Goal: Find specific page/section: Find specific page/section

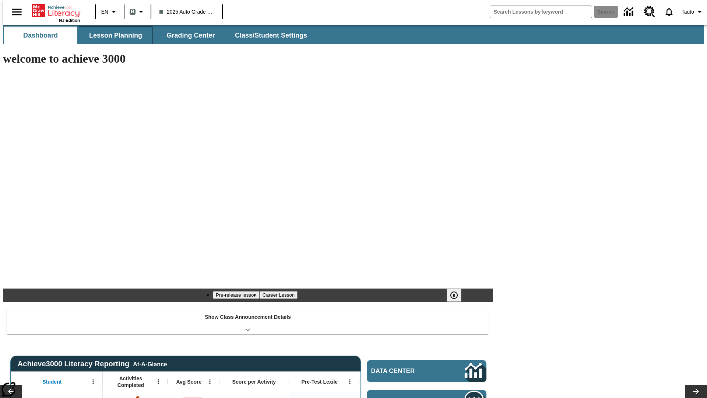
click at [113, 35] on button "Lesson Planning" at bounding box center [116, 36] width 74 height 18
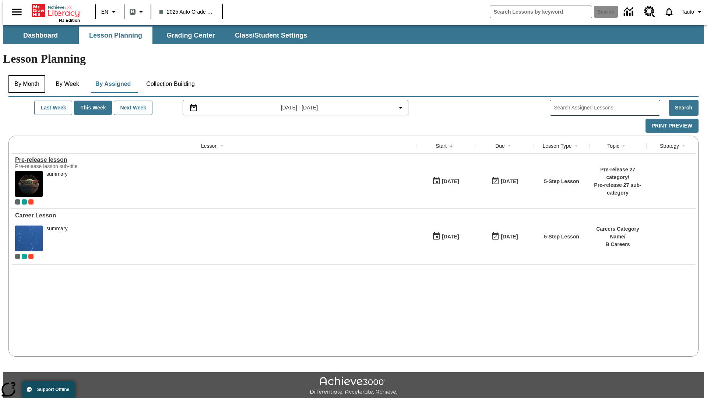
click at [25, 75] on button "By Month" at bounding box center [26, 84] width 37 height 18
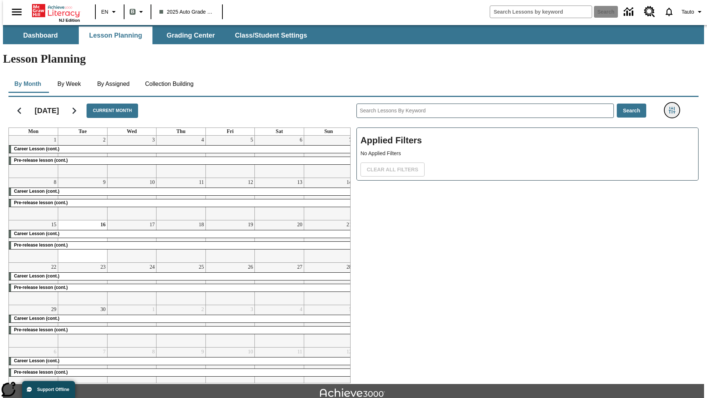
click at [674, 107] on icon "Filters Side menu" at bounding box center [672, 110] width 7 height 7
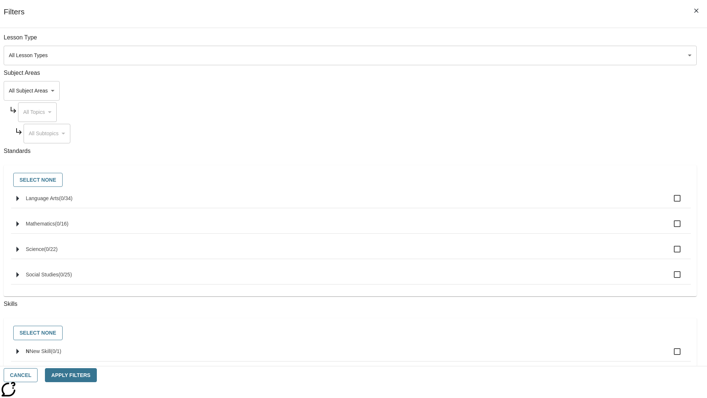
click at [530, 262] on body "Skip to main content NJ Edition EN B 2025 Auto Grade 1 B Search 0 Tauto Dashboa…" at bounding box center [353, 228] width 701 height 406
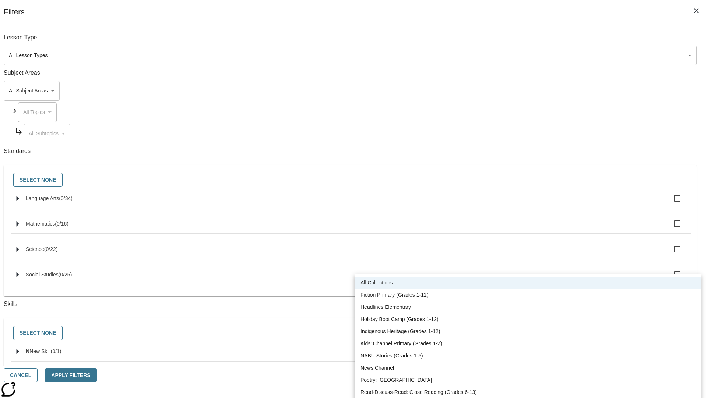
scroll to position [306, 0]
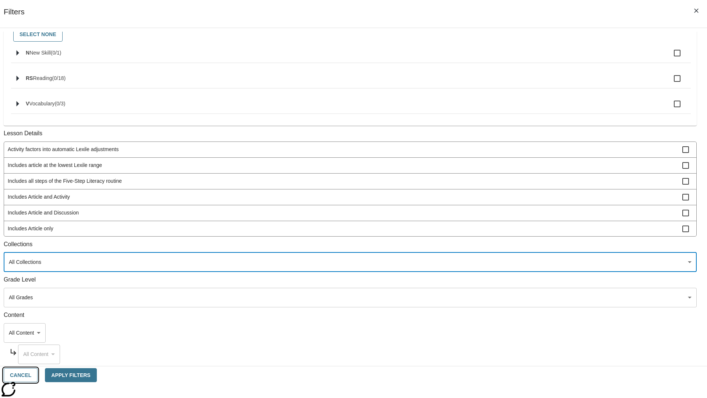
click at [38, 375] on button "Cancel" at bounding box center [21, 375] width 34 height 14
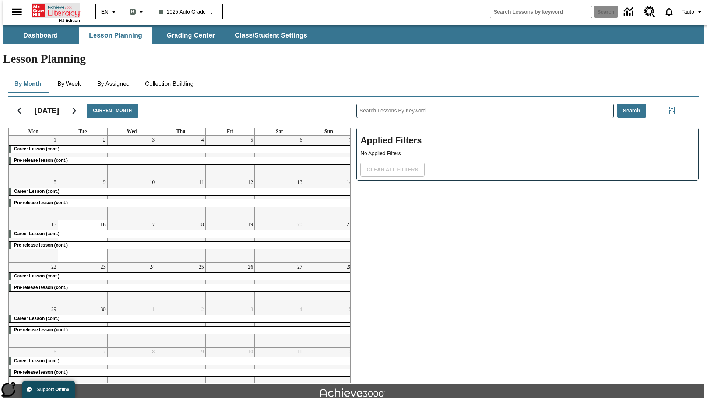
click at [53, 10] on icon "Home" at bounding box center [56, 10] width 49 height 15
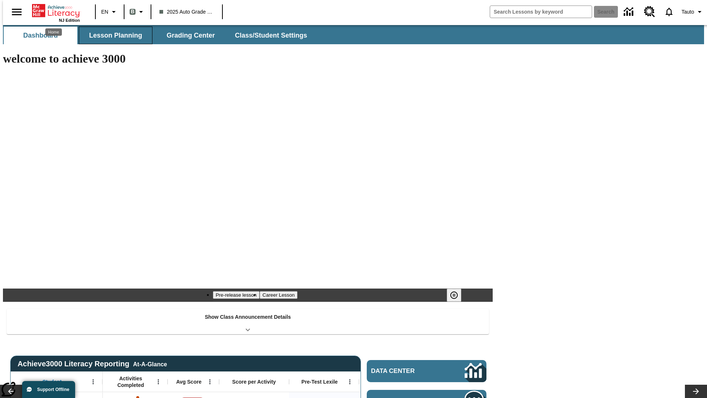
click at [113, 35] on button "Lesson Planning" at bounding box center [116, 36] width 74 height 18
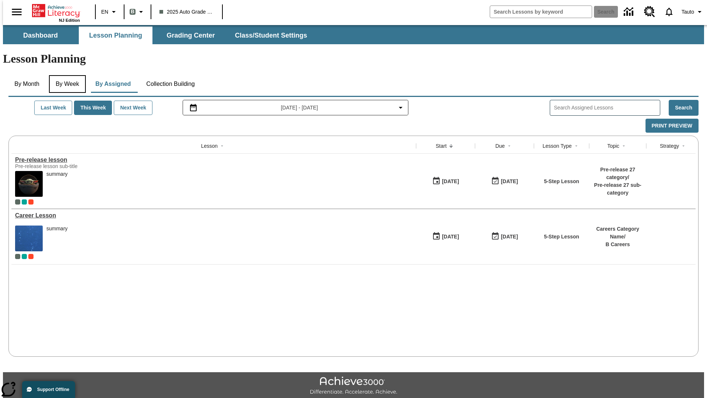
click at [66, 75] on button "By Week" at bounding box center [67, 84] width 37 height 18
